Goal: Task Accomplishment & Management: Use online tool/utility

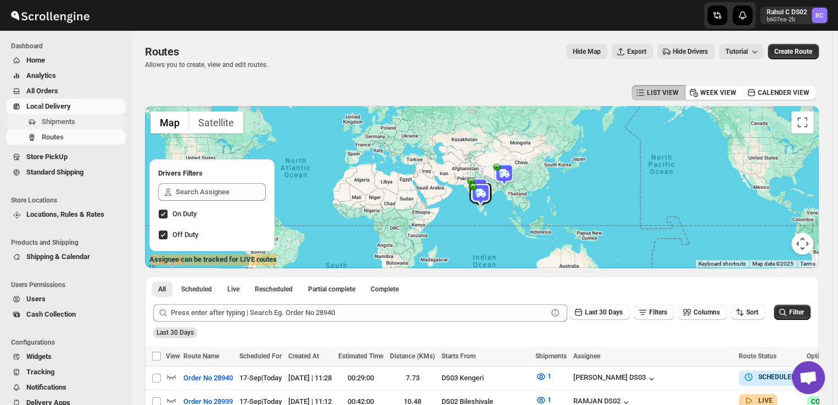
click at [79, 124] on span "Shipments" at bounding box center [82, 121] width 81 height 11
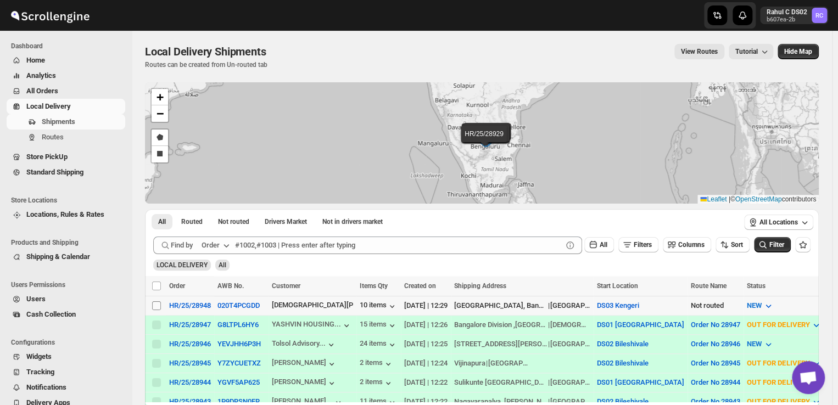
click at [157, 305] on input "Select shipment" at bounding box center [156, 306] width 9 height 9
checkbox input "true"
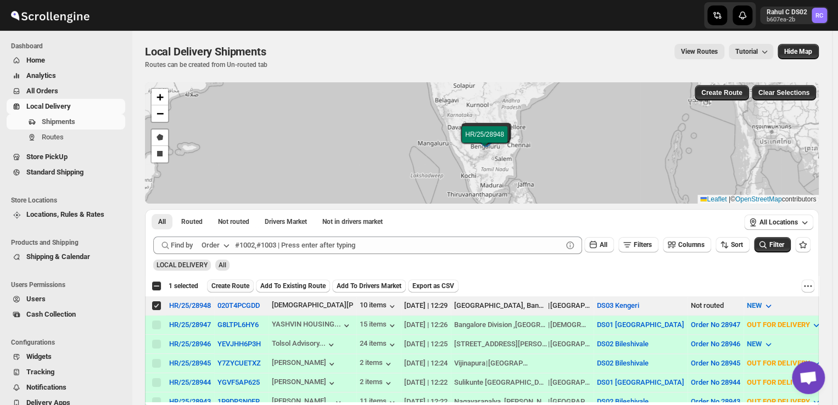
click at [236, 286] on span "Create Route" at bounding box center [230, 286] width 38 height 9
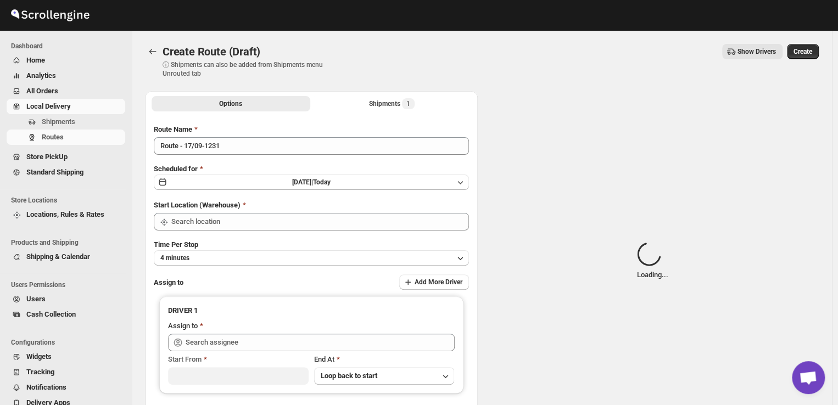
type input "DS03 Kengeri"
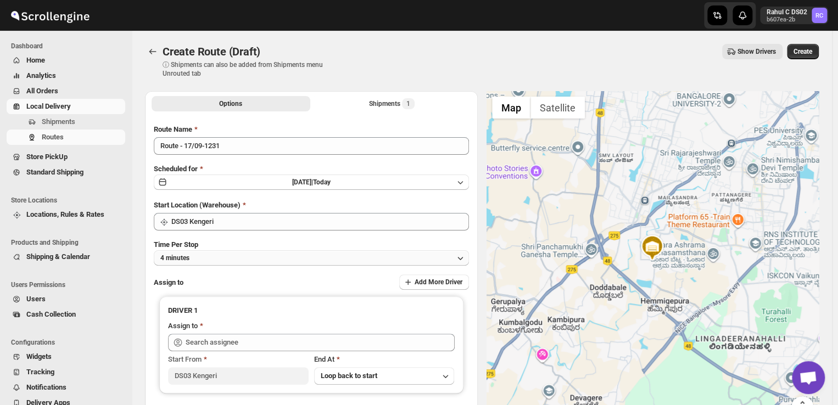
click at [215, 255] on button "4 minutes" at bounding box center [311, 257] width 315 height 15
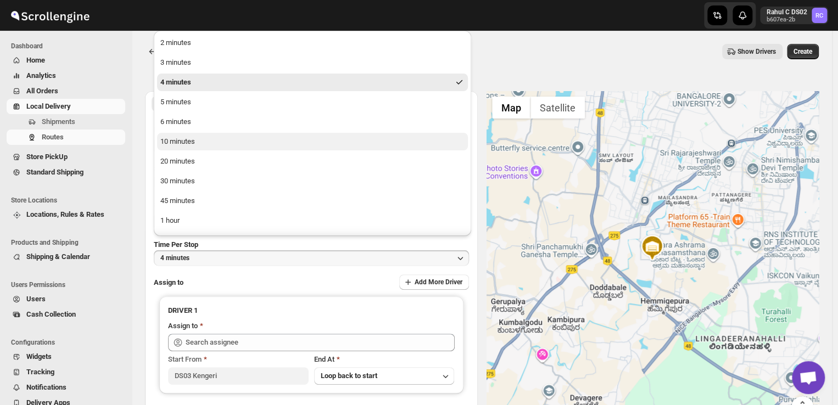
click at [184, 145] on div "10 minutes" at bounding box center [177, 141] width 35 height 11
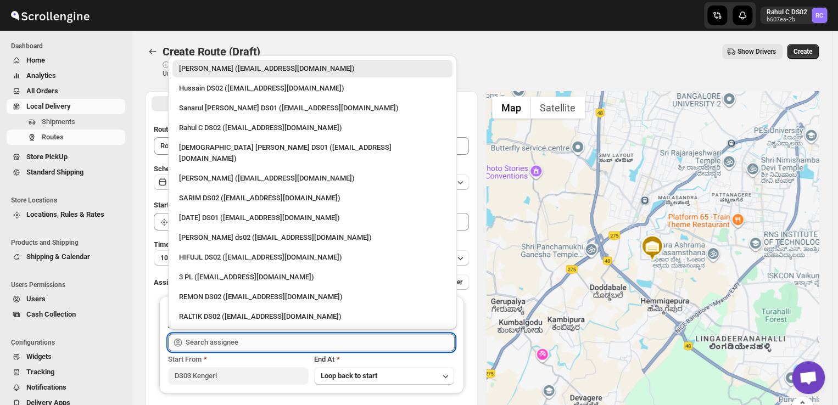
click at [242, 341] on input "text" at bounding box center [320, 343] width 269 height 18
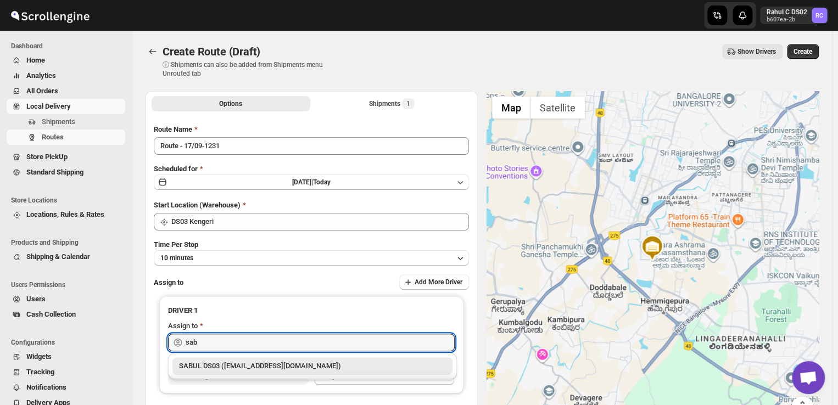
click at [264, 370] on div "SABUL DS03 (pokogin390@dextrago.com)" at bounding box center [312, 366] width 267 height 11
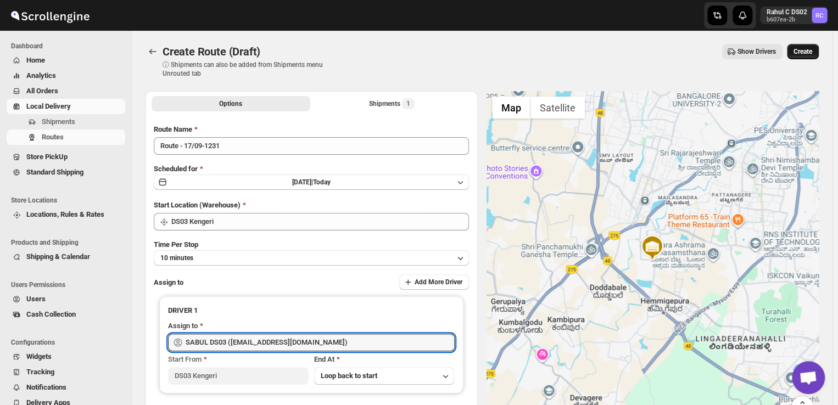
type input "SABUL DS03 (pokogin390@dextrago.com)"
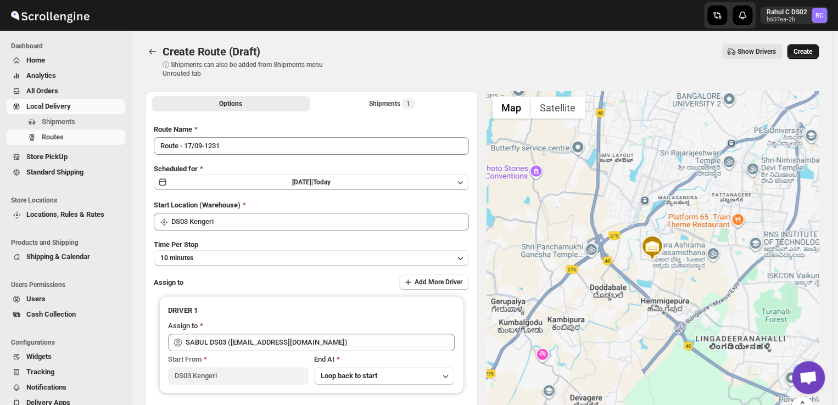
click at [811, 57] on button "Create" at bounding box center [803, 51] width 32 height 15
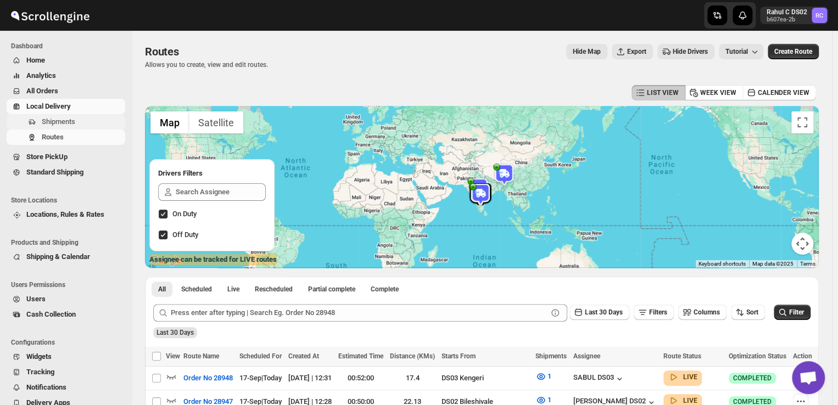
click at [69, 119] on span "Shipments" at bounding box center [59, 122] width 34 height 8
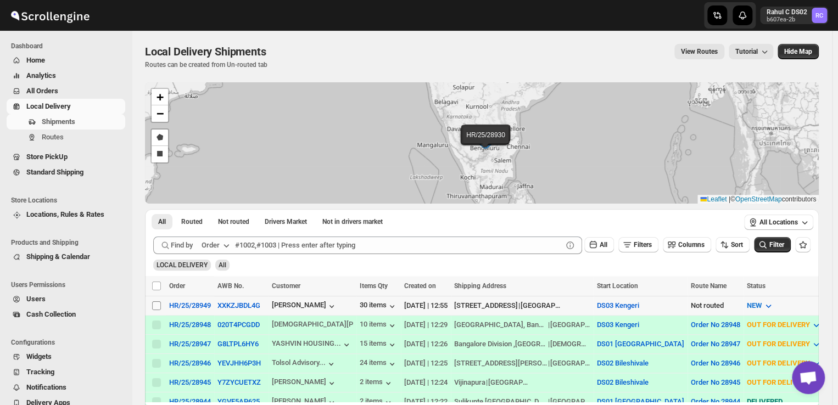
click at [158, 304] on input "Select shipment" at bounding box center [156, 306] width 9 height 9
checkbox input "true"
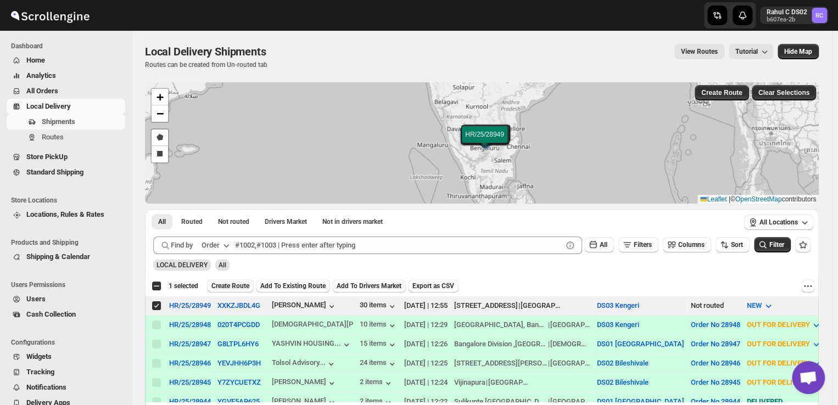
click at [238, 284] on span "Create Route" at bounding box center [230, 286] width 38 height 9
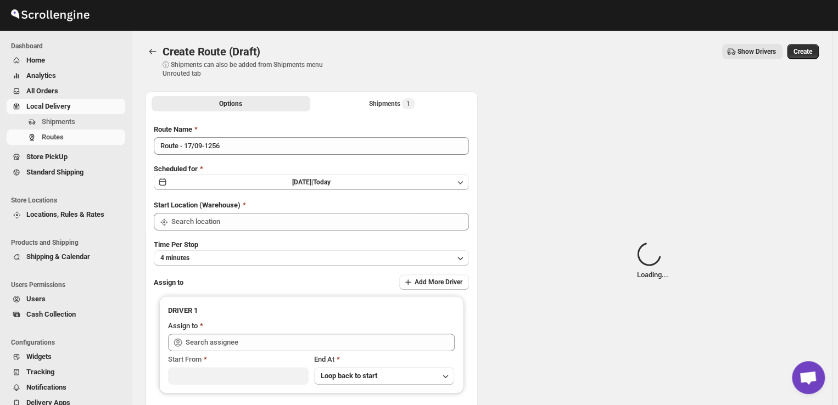
type input "DS03 Kengeri"
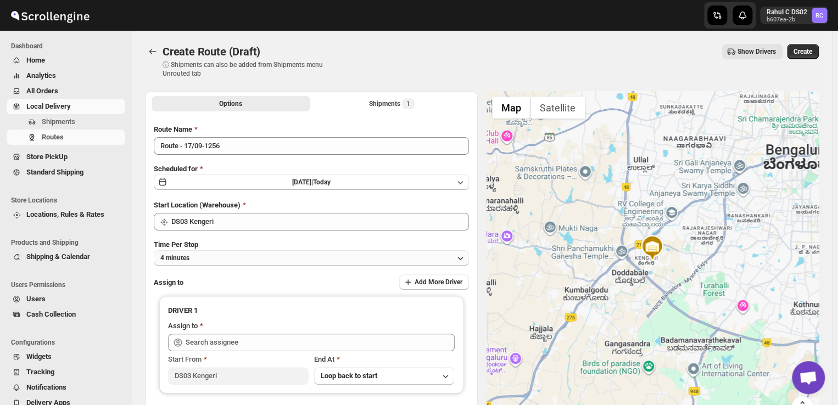
click at [221, 260] on button "4 minutes" at bounding box center [311, 257] width 315 height 15
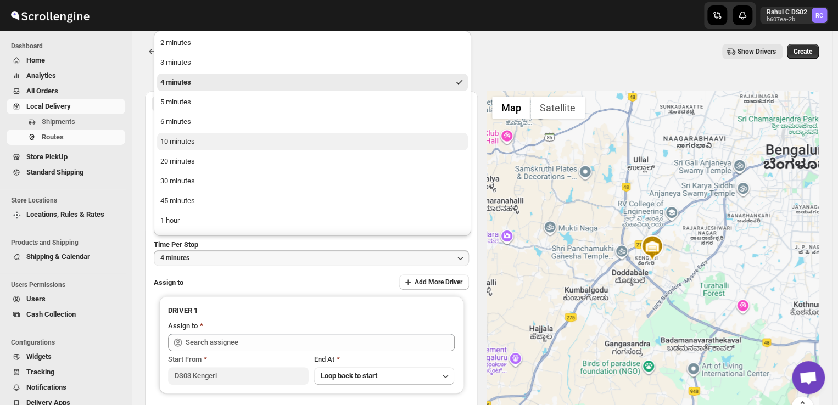
click at [186, 143] on div "10 minutes" at bounding box center [177, 141] width 35 height 11
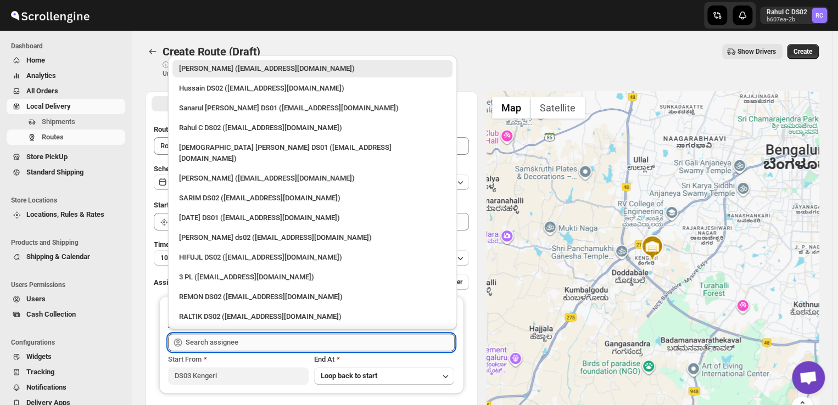
click at [260, 341] on input "text" at bounding box center [320, 343] width 269 height 18
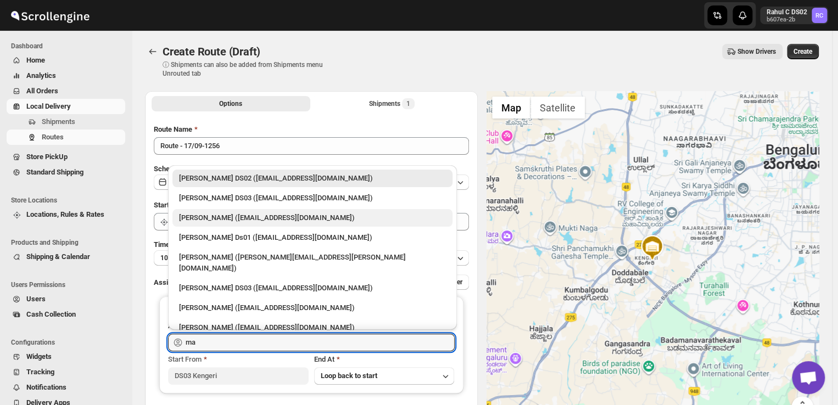
click at [318, 221] on div "Veera Kesavan (xagos20938@boxmach.com)" at bounding box center [312, 218] width 267 height 11
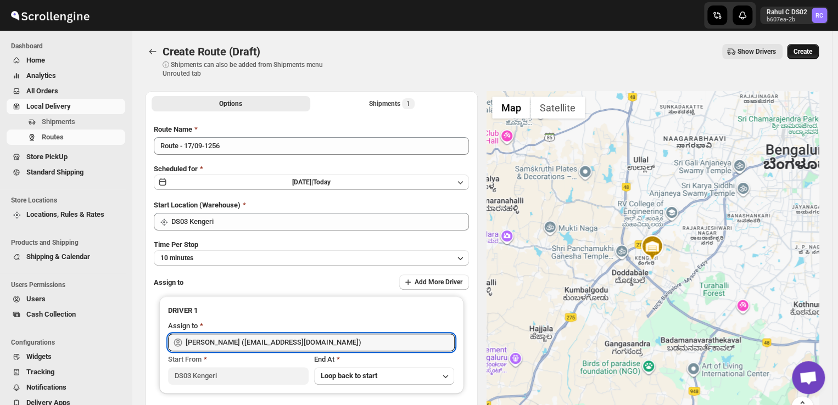
type input "Veera Kesavan (xagos20938@boxmach.com)"
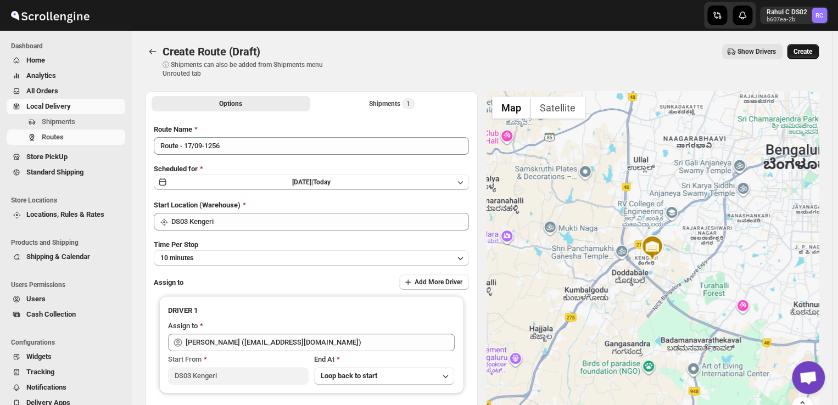
click at [805, 53] on span "Create" at bounding box center [803, 51] width 19 height 9
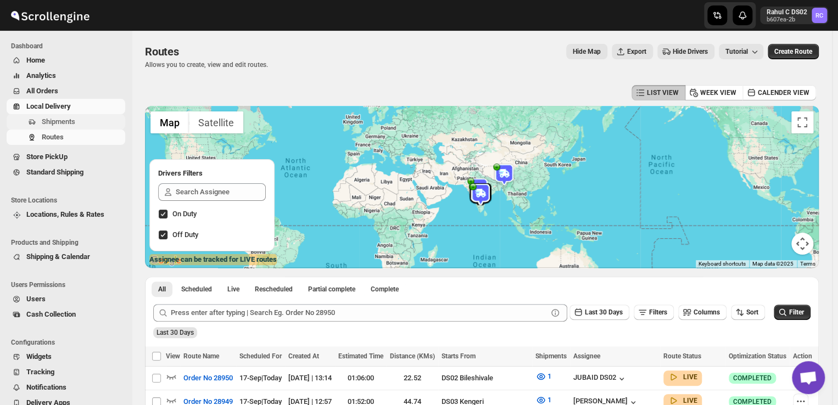
click at [70, 118] on span "Shipments" at bounding box center [59, 122] width 34 height 8
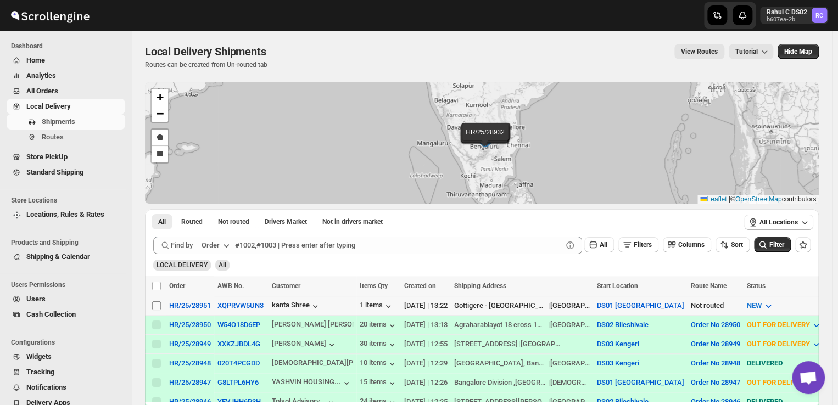
click at [156, 309] on input "Select shipment" at bounding box center [156, 306] width 9 height 9
checkbox input "true"
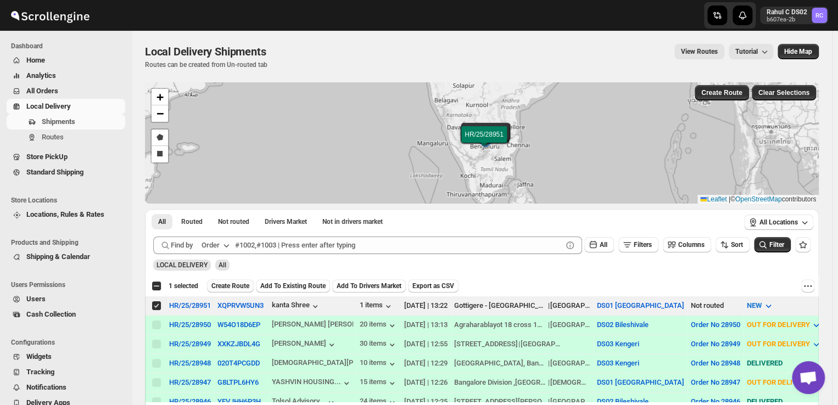
click at [226, 287] on span "Create Route" at bounding box center [230, 286] width 38 height 9
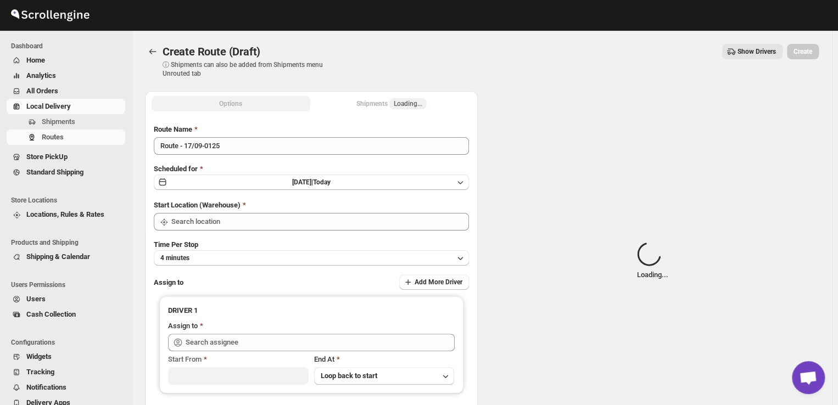
type input "DS01 [GEOGRAPHIC_DATA]"
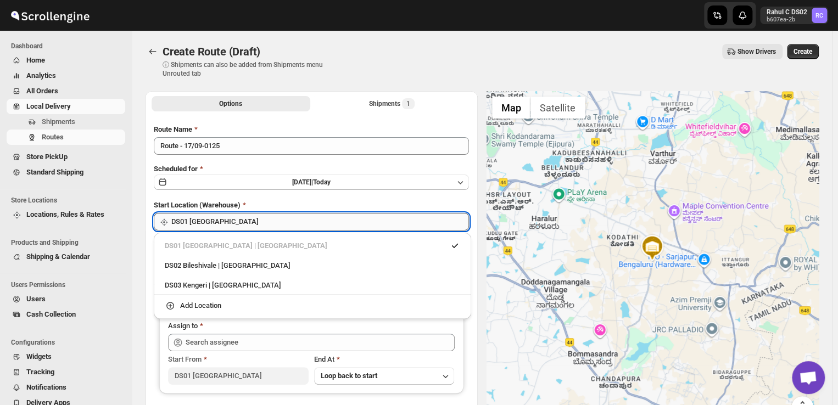
click at [245, 223] on input "DS01 [GEOGRAPHIC_DATA]" at bounding box center [320, 222] width 298 height 18
click at [209, 291] on div "DS03 Kengeri | Bengaluru" at bounding box center [312, 286] width 309 height 18
type input "DS03 Kengeri"
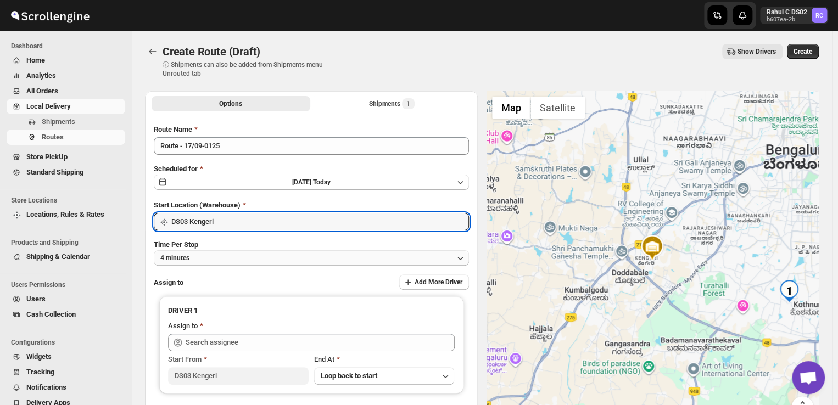
click at [224, 253] on button "4 minutes" at bounding box center [311, 257] width 315 height 15
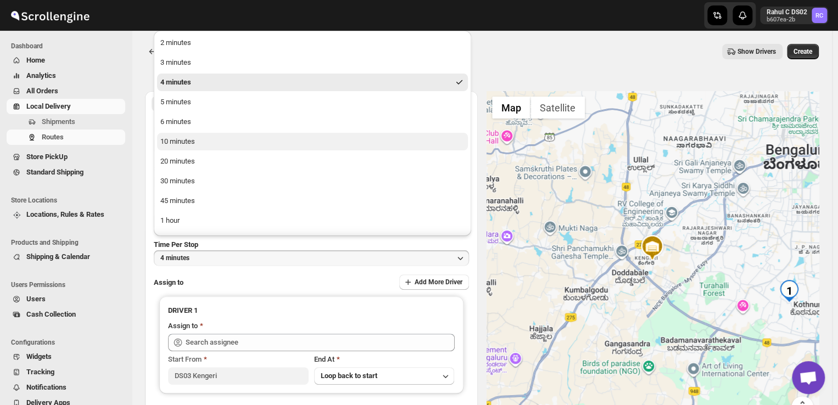
click at [204, 146] on button "10 minutes" at bounding box center [312, 142] width 311 height 18
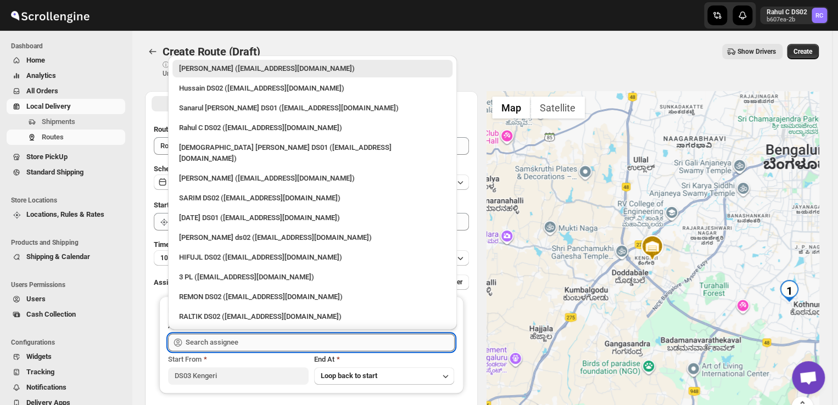
click at [254, 341] on input "text" at bounding box center [320, 343] width 269 height 18
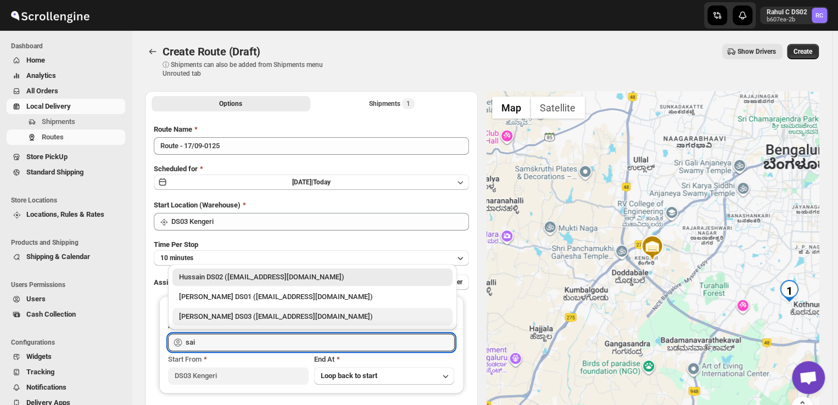
click at [229, 320] on div "Saibur Rahman DS03 (novenik154@ihnpo.com)" at bounding box center [312, 316] width 267 height 11
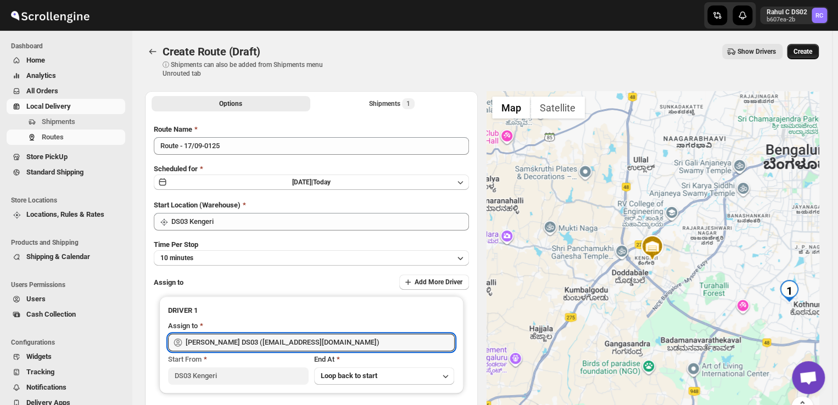
type input "Saibur Rahman DS03 (novenik154@ihnpo.com)"
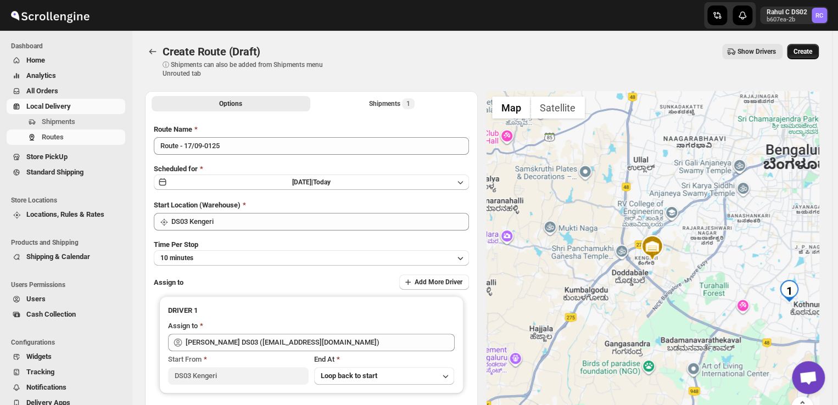
click at [812, 53] on span "Create" at bounding box center [803, 51] width 19 height 9
